Goal: Browse casually: Explore the website without a specific task or goal

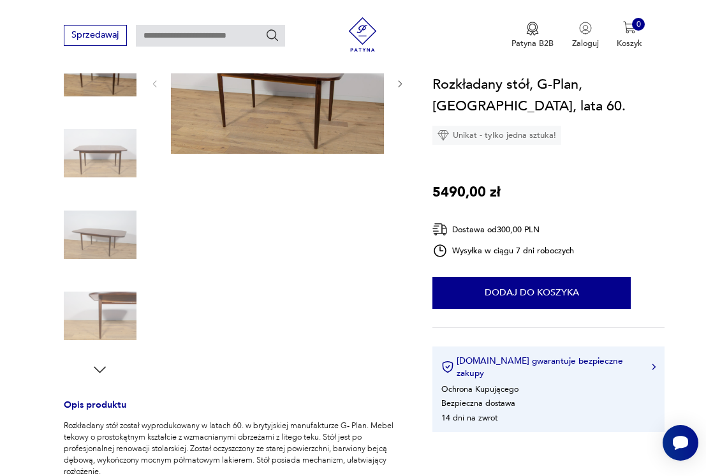
scroll to position [133, 0]
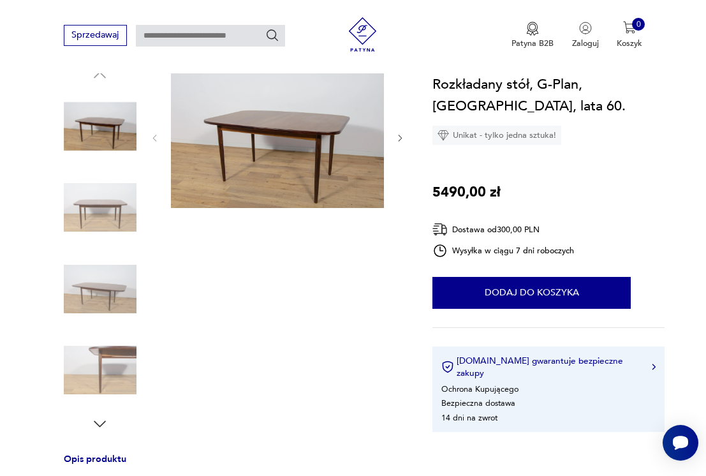
click at [119, 239] on img at bounding box center [100, 207] width 73 height 73
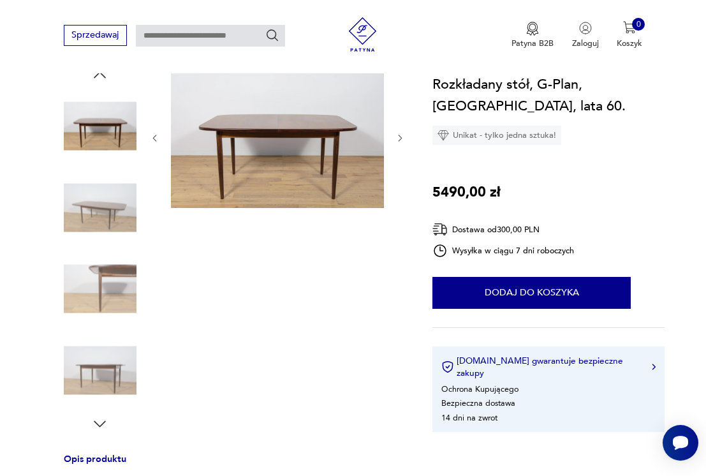
click at [105, 276] on img at bounding box center [100, 289] width 73 height 73
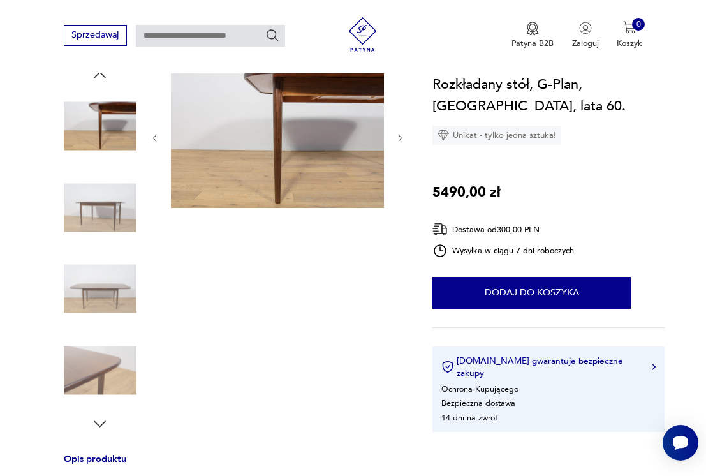
click at [102, 298] on img at bounding box center [100, 289] width 73 height 73
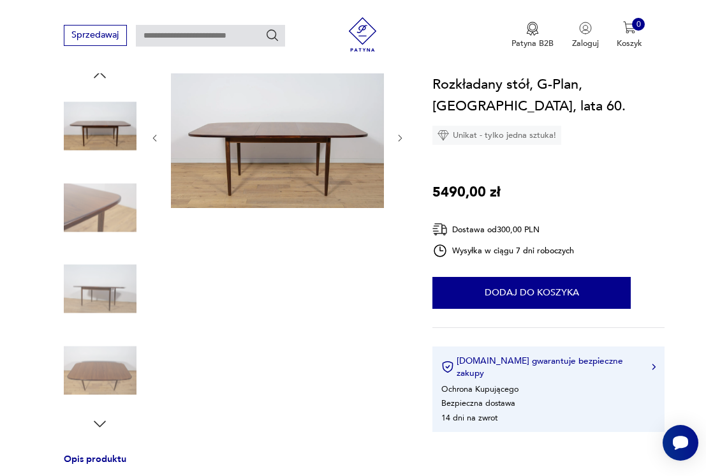
click at [96, 214] on img at bounding box center [100, 207] width 73 height 73
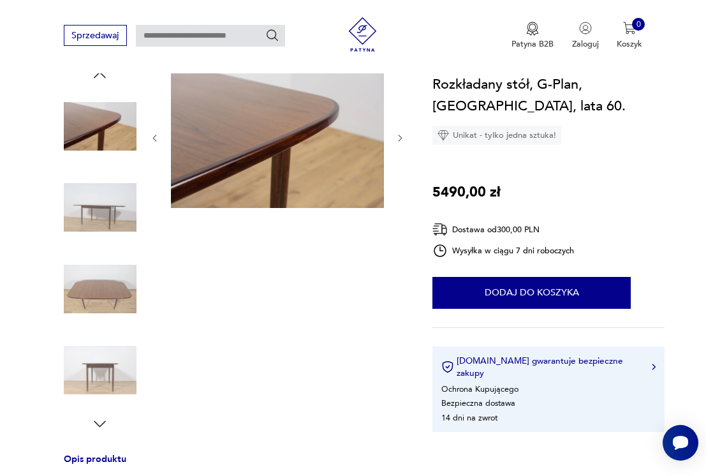
click at [87, 285] on img at bounding box center [100, 289] width 73 height 73
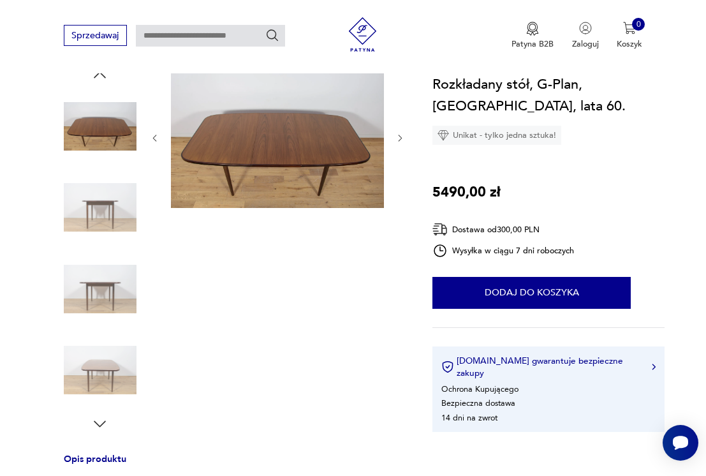
click at [103, 244] on div at bounding box center [100, 208] width 73 height 75
click at [101, 285] on img at bounding box center [100, 289] width 73 height 73
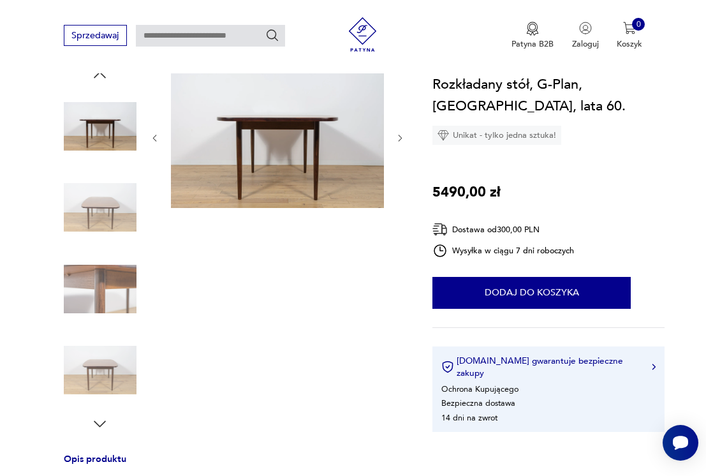
click at [101, 264] on img at bounding box center [100, 289] width 73 height 73
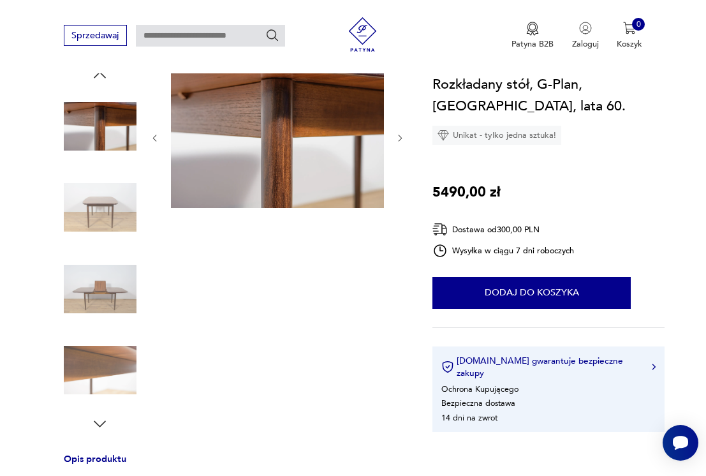
click at [101, 272] on img at bounding box center [100, 289] width 73 height 73
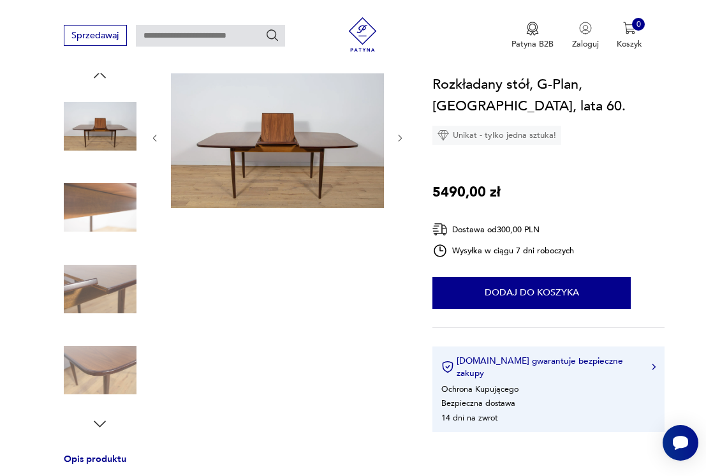
click at [105, 335] on img at bounding box center [100, 370] width 73 height 73
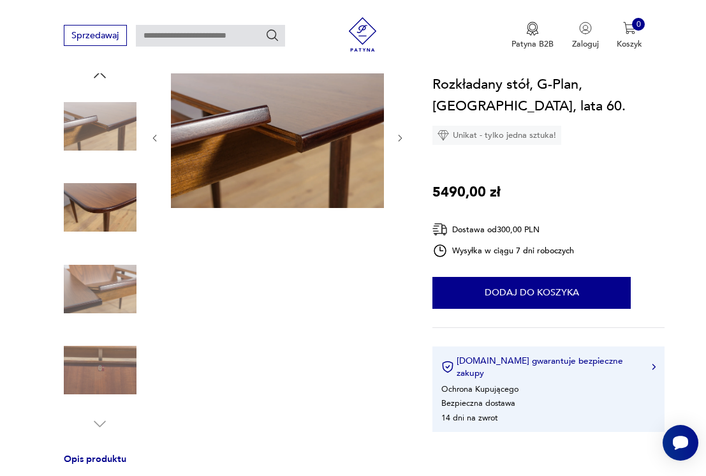
click at [102, 357] on img at bounding box center [100, 370] width 73 height 73
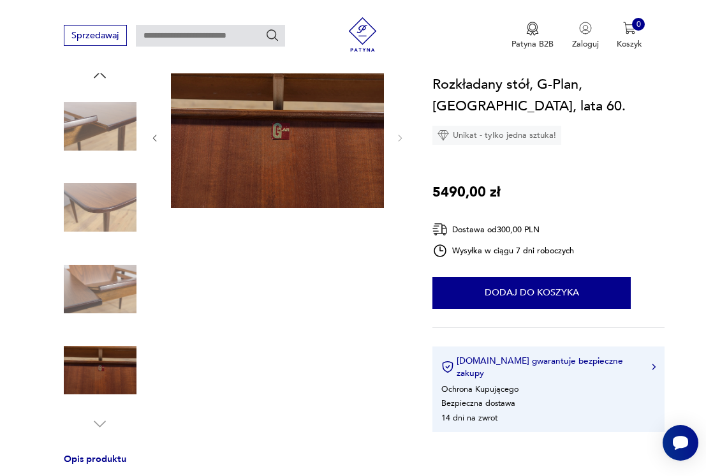
click at [116, 127] on img at bounding box center [100, 126] width 73 height 73
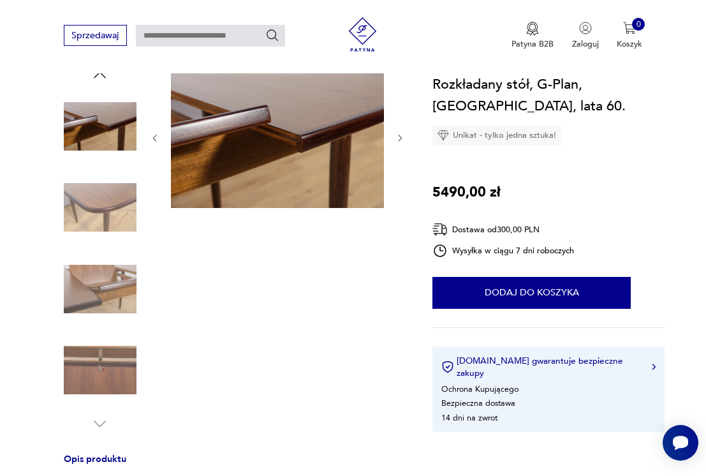
click at [93, 214] on img at bounding box center [100, 207] width 73 height 73
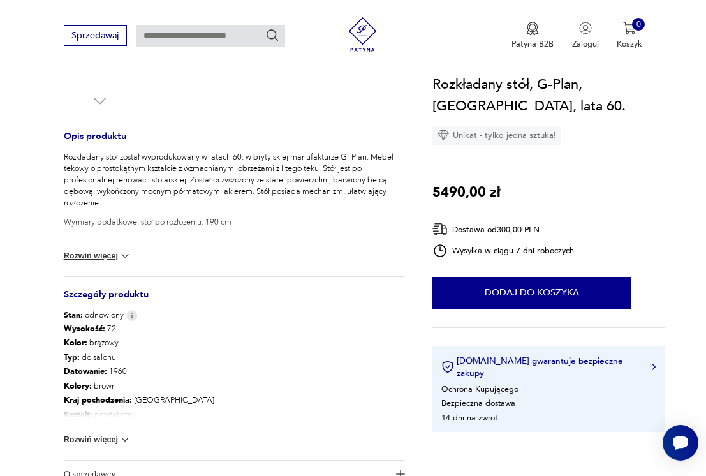
scroll to position [564, 0]
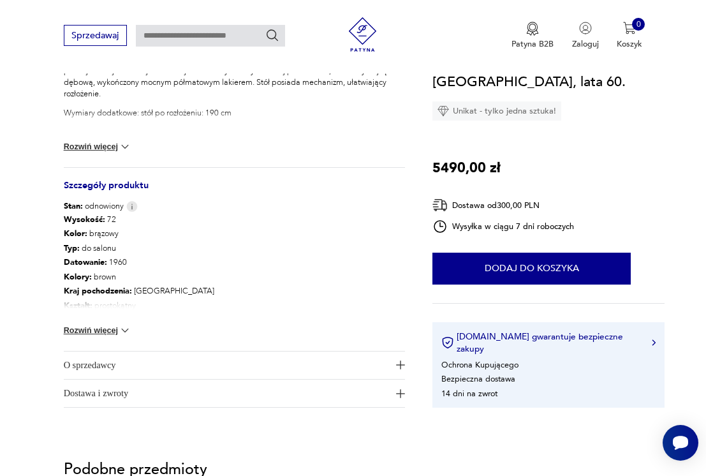
click at [84, 334] on button "Rozwiń więcej" at bounding box center [98, 330] width 68 height 13
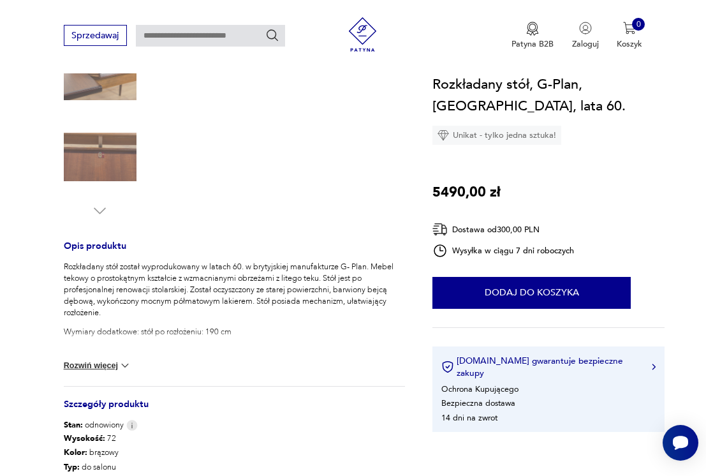
scroll to position [0, 0]
